Goal: Task Accomplishment & Management: Manage account settings

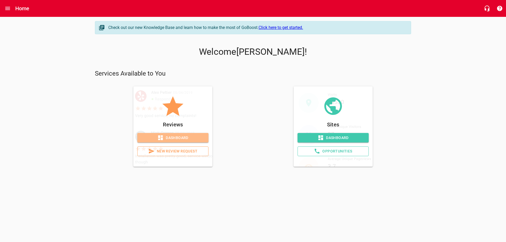
click at [169, 135] on span "Dashboard" at bounding box center [172, 138] width 63 height 7
